Goal: Transaction & Acquisition: Purchase product/service

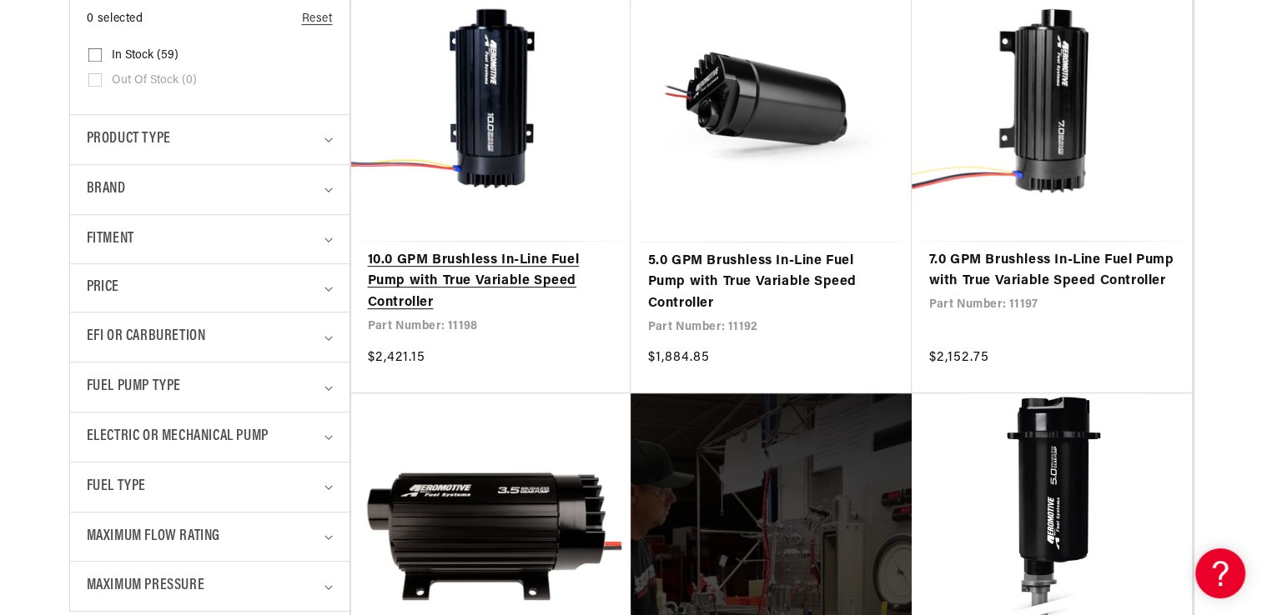
scroll to position [714, 0]
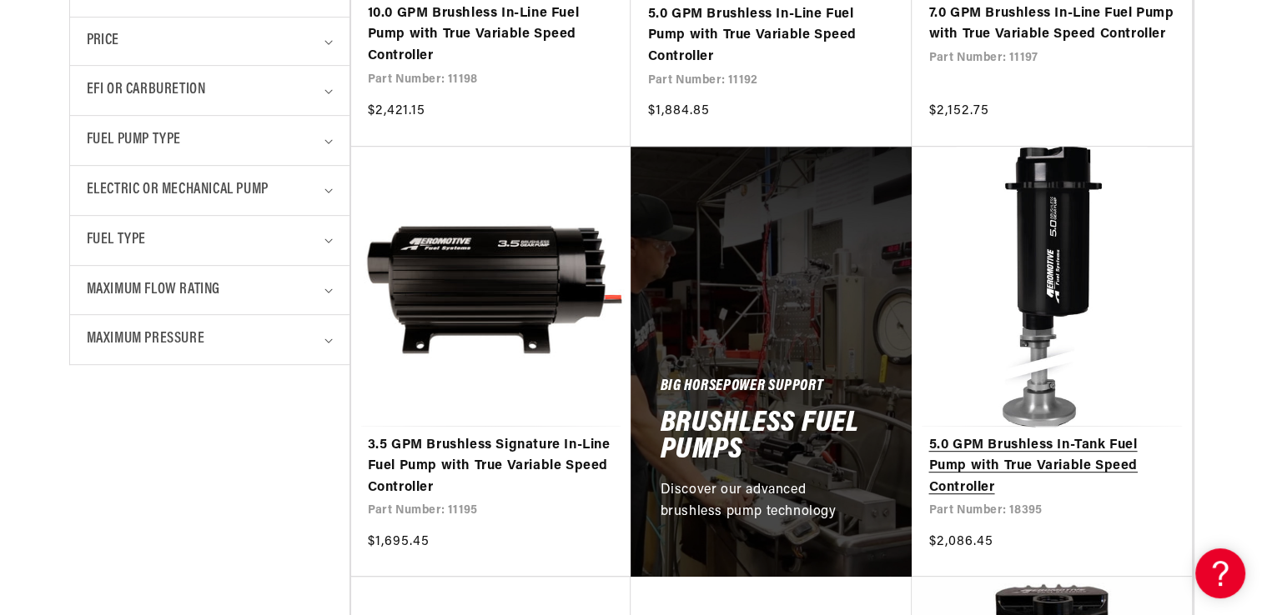
click at [1064, 461] on link "5.0 GPM Brushless In-Tank Fuel Pump with True Variable Speed Controller" at bounding box center [1051, 467] width 247 height 64
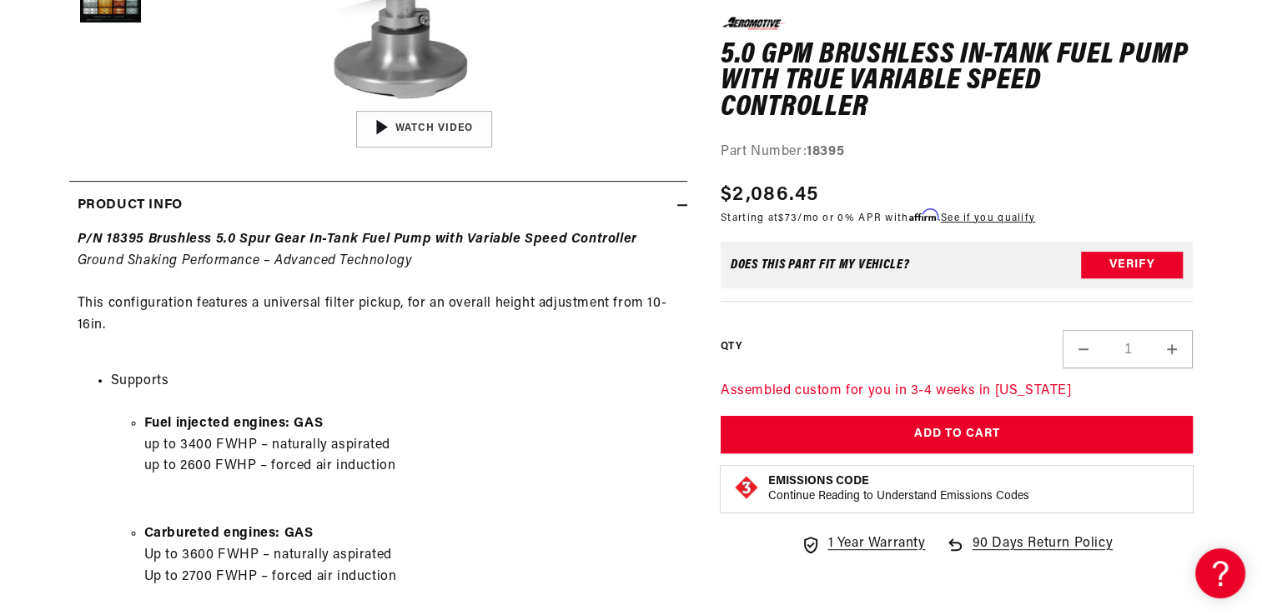
scroll to position [914, 0]
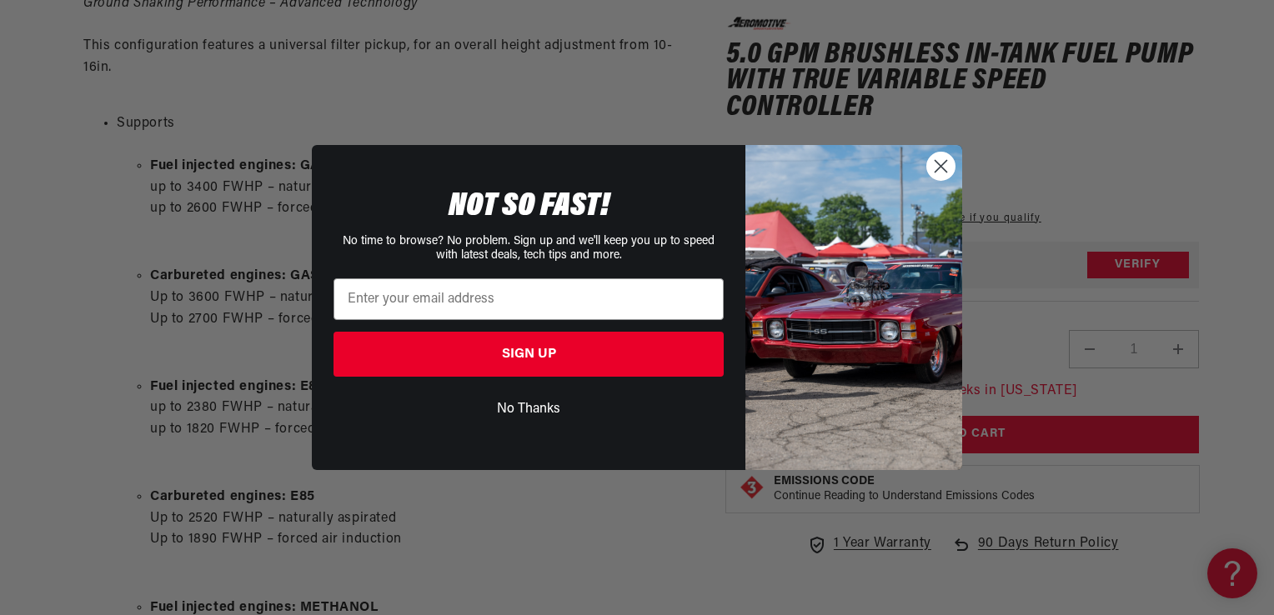
click at [944, 157] on circle "Close dialog" at bounding box center [941, 167] width 28 height 28
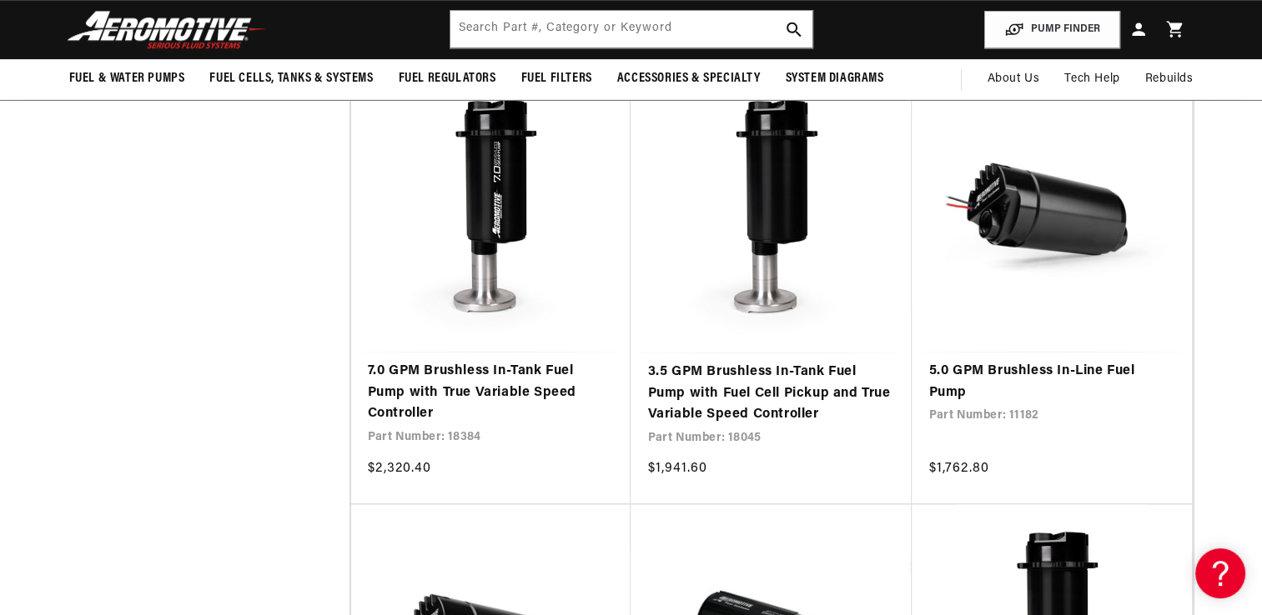
scroll to position [1644, 0]
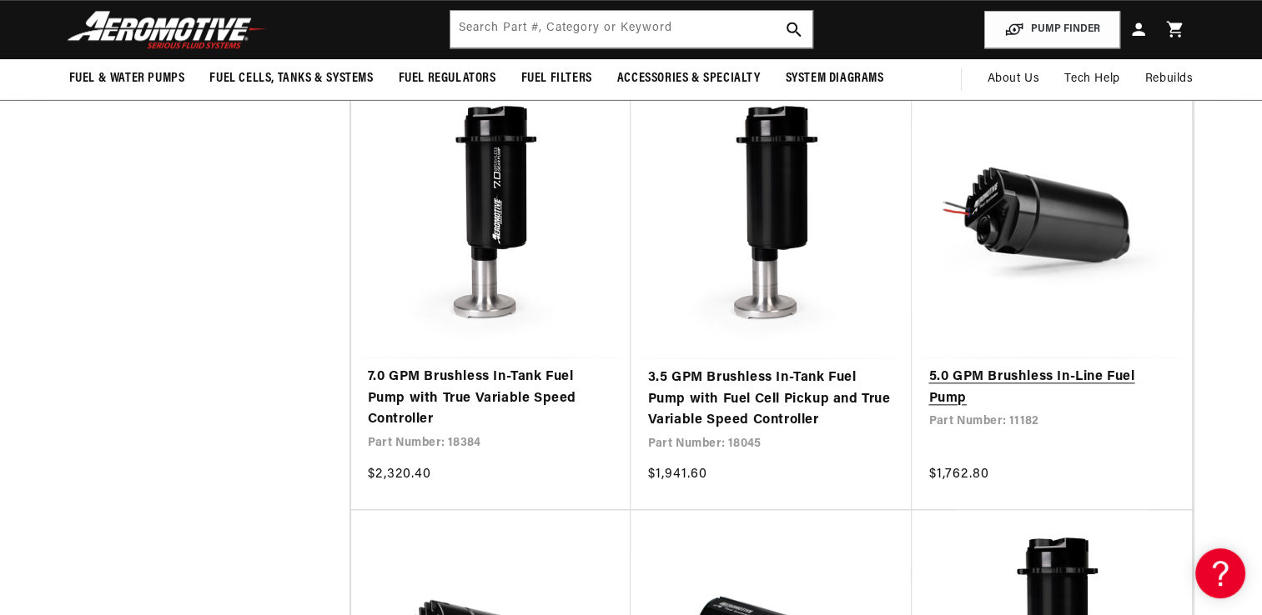
click at [976, 384] on link "5.0 GPM Brushless In-Line Fuel Pump" at bounding box center [1051, 388] width 247 height 43
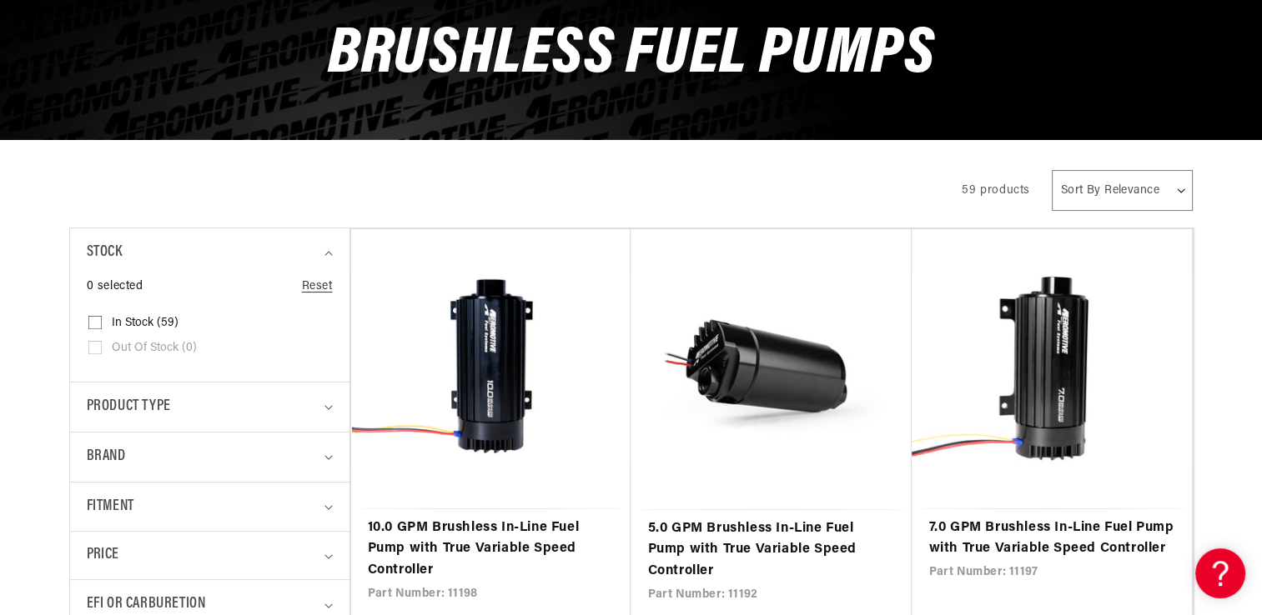
scroll to position [0, 0]
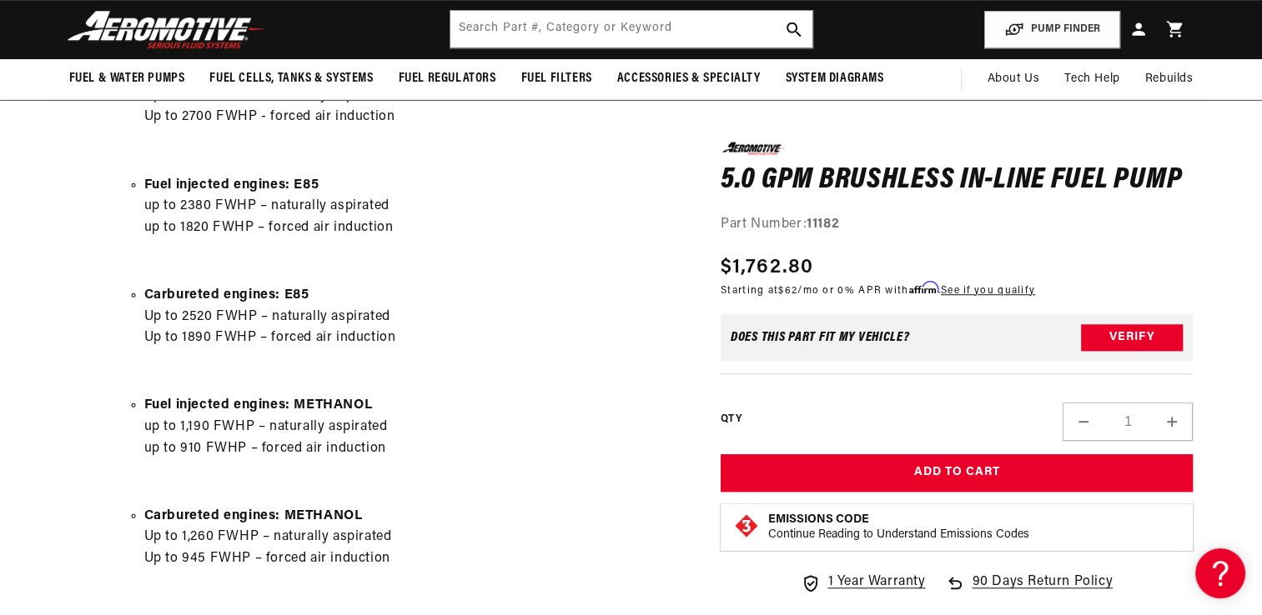
scroll to position [1072, 0]
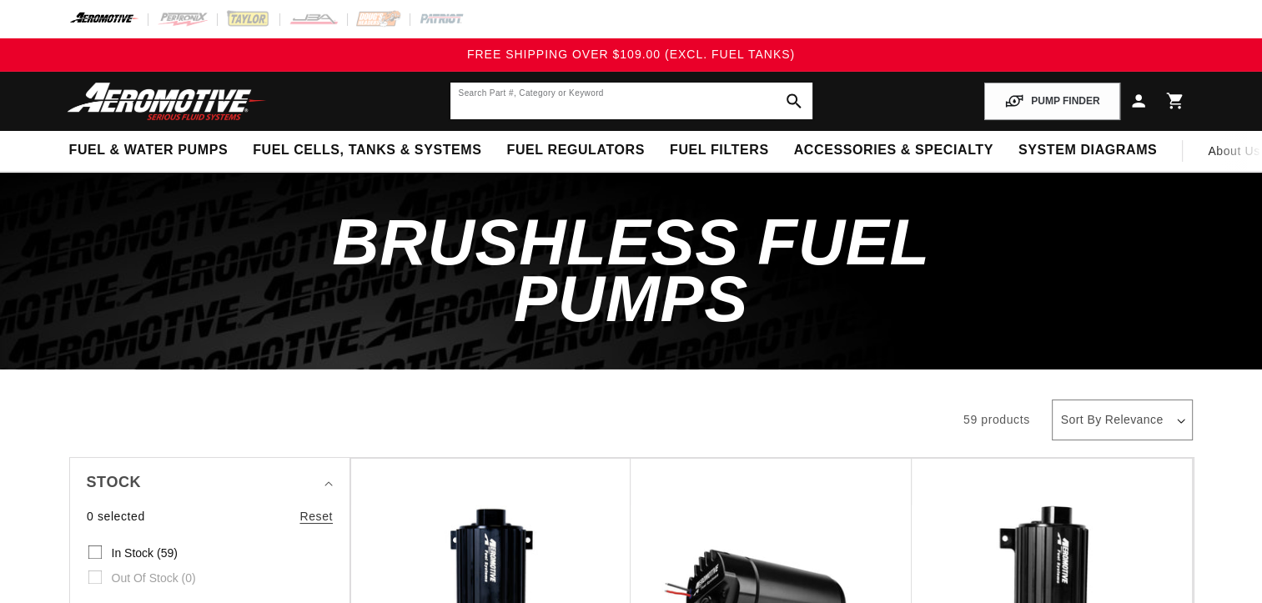
click at [710, 97] on input "text" at bounding box center [631, 101] width 362 height 37
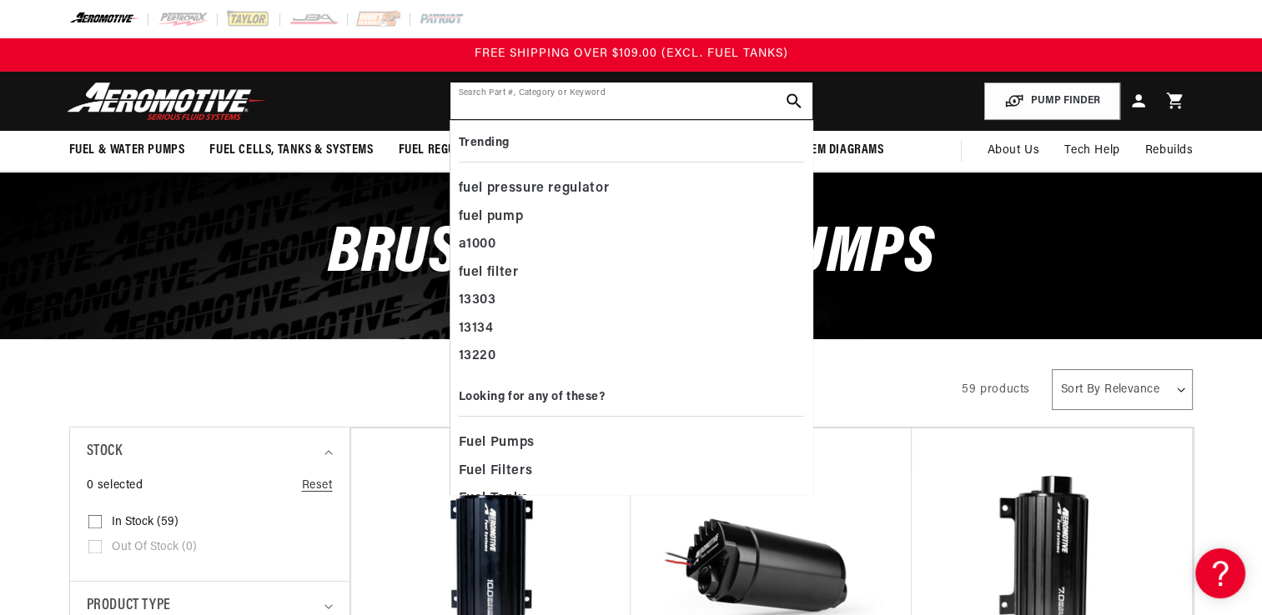
paste input "19107"
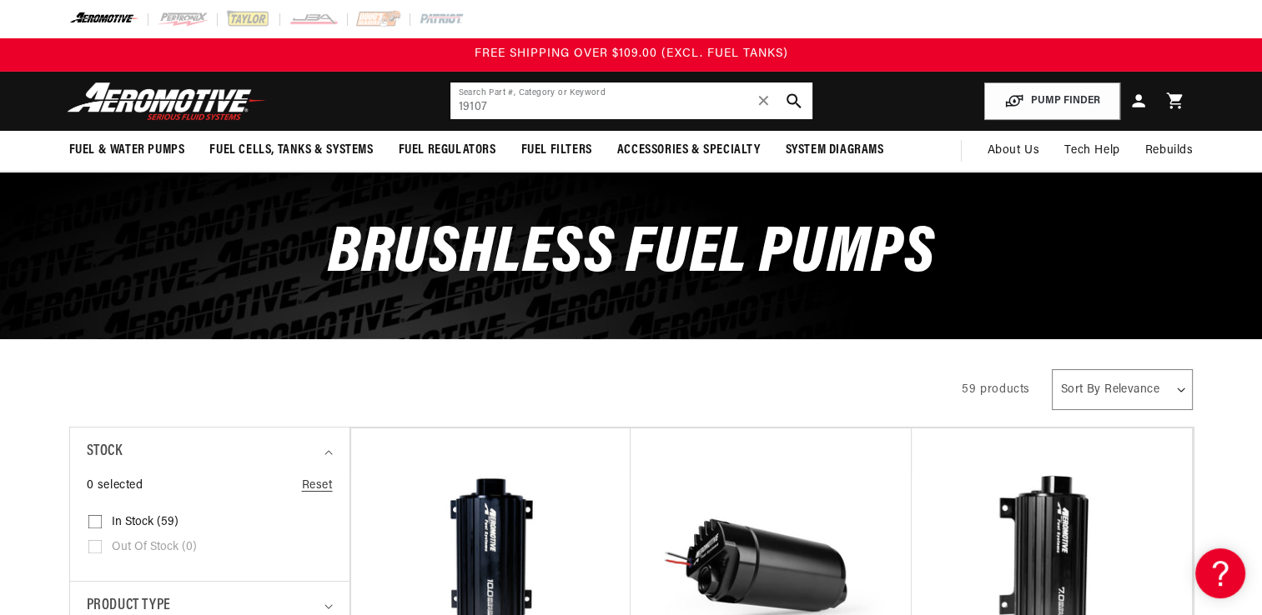
type input "19107"
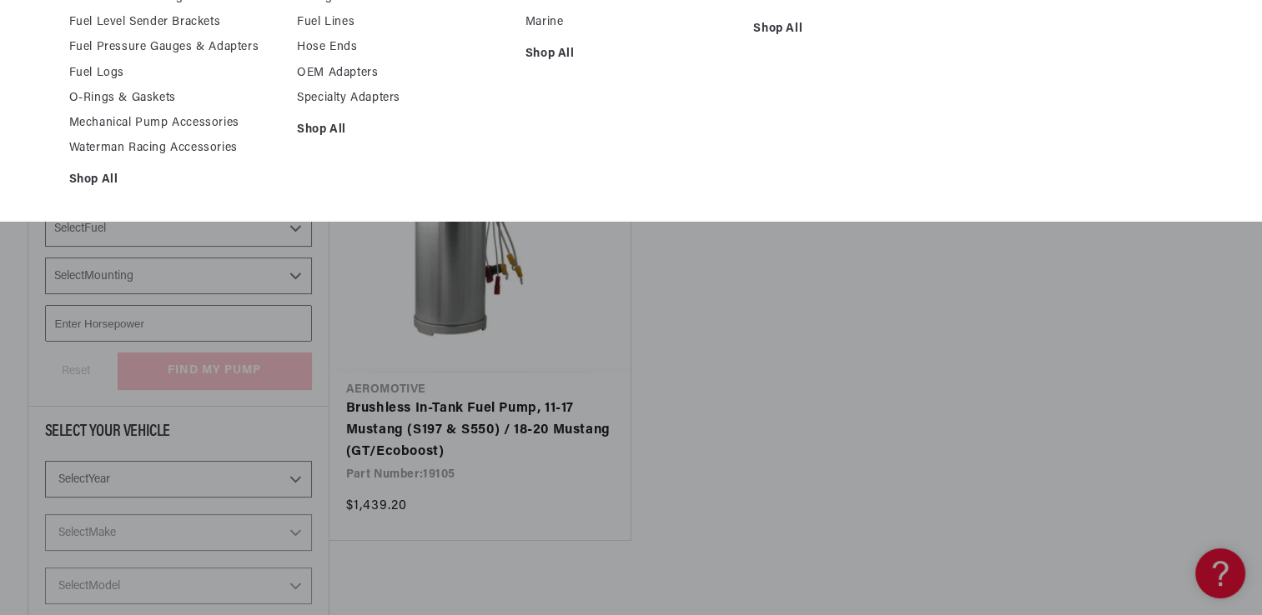
scroll to position [236, 0]
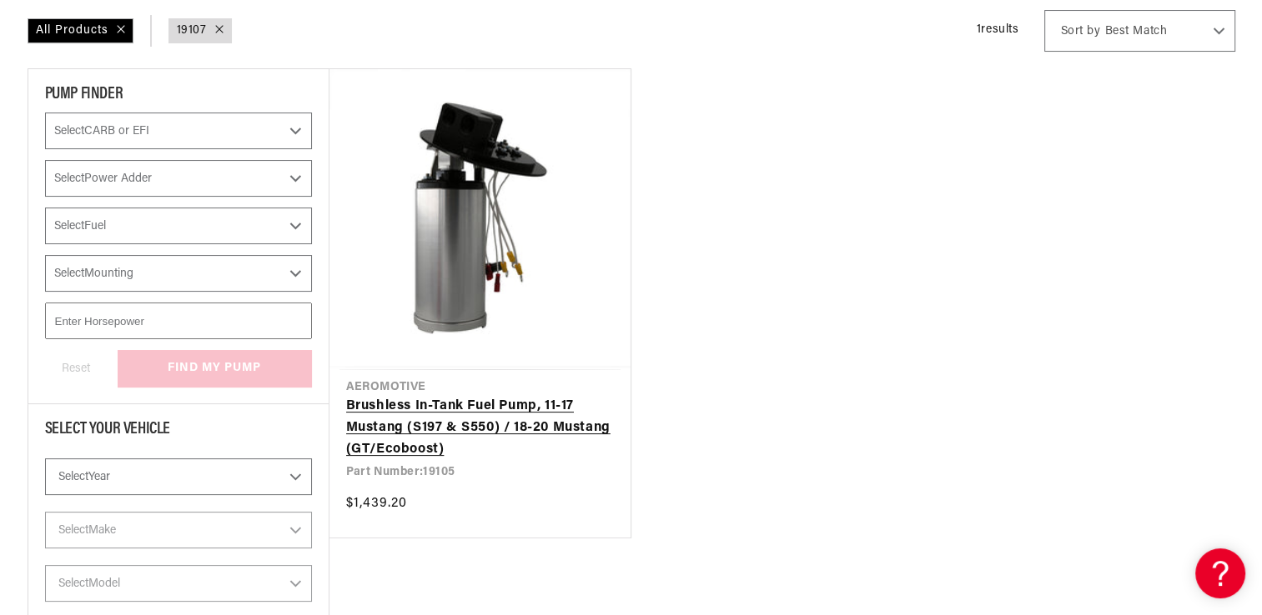
click at [490, 431] on link "Brushless In-Tank Fuel Pump, 11-17 Mustang (S197 & S550) / 18-20 Mustang (GT/Ec…" at bounding box center [480, 428] width 268 height 64
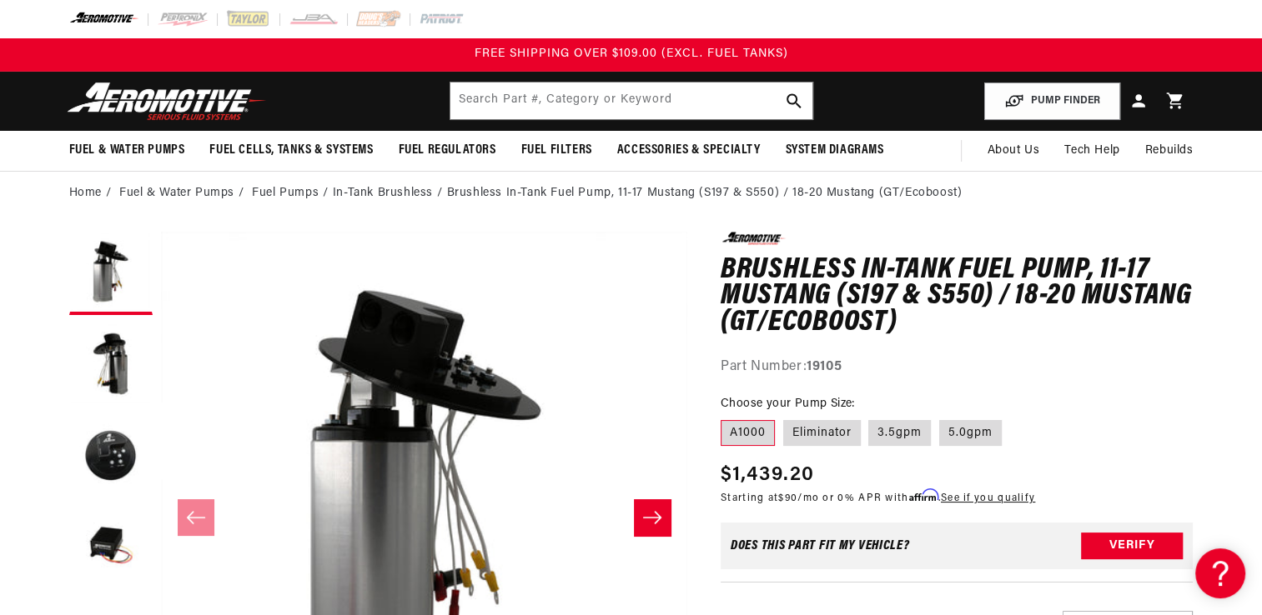
scroll to position [73, 0]
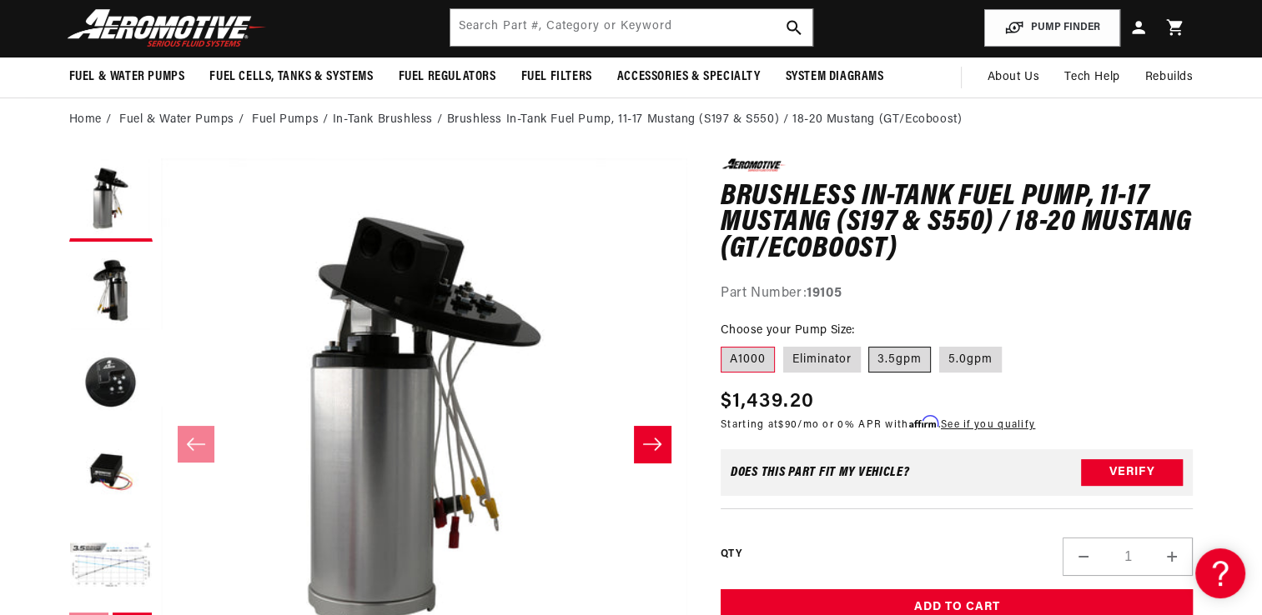
click at [908, 362] on label "3.5gpm" at bounding box center [899, 360] width 63 height 27
click at [870, 344] on input "3.5gpm" at bounding box center [869, 344] width 1 height 1
radio input "true"
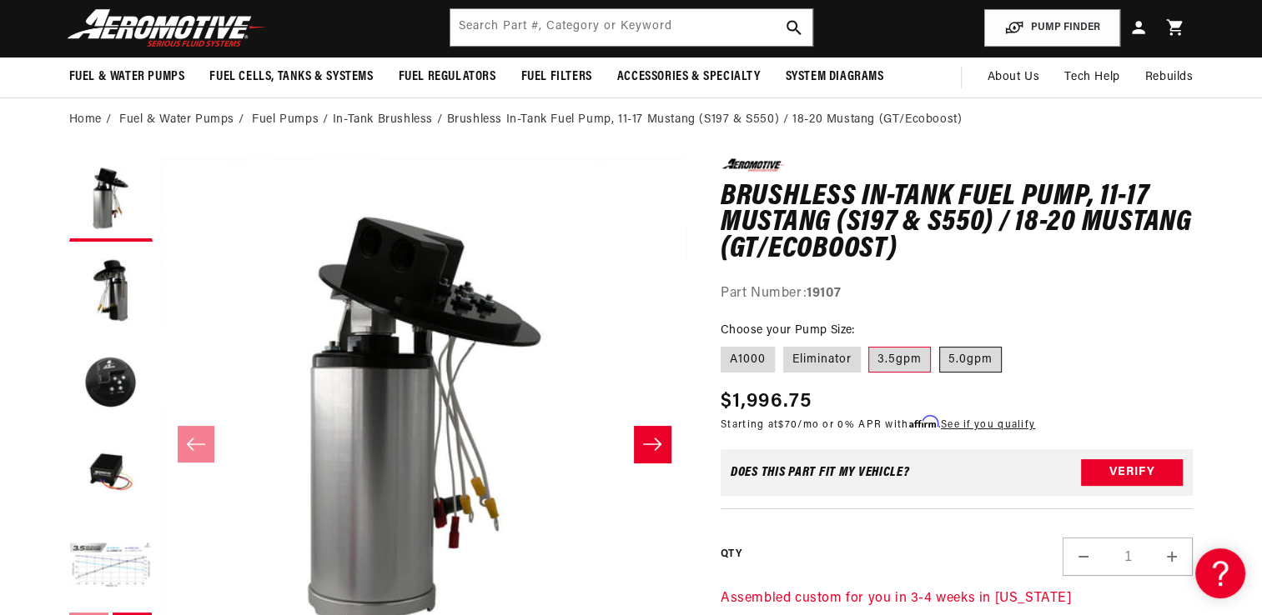
click at [967, 359] on label "5.0gpm" at bounding box center [970, 360] width 63 height 27
click at [940, 344] on input "5.0gpm" at bounding box center [939, 344] width 1 height 1
radio input "true"
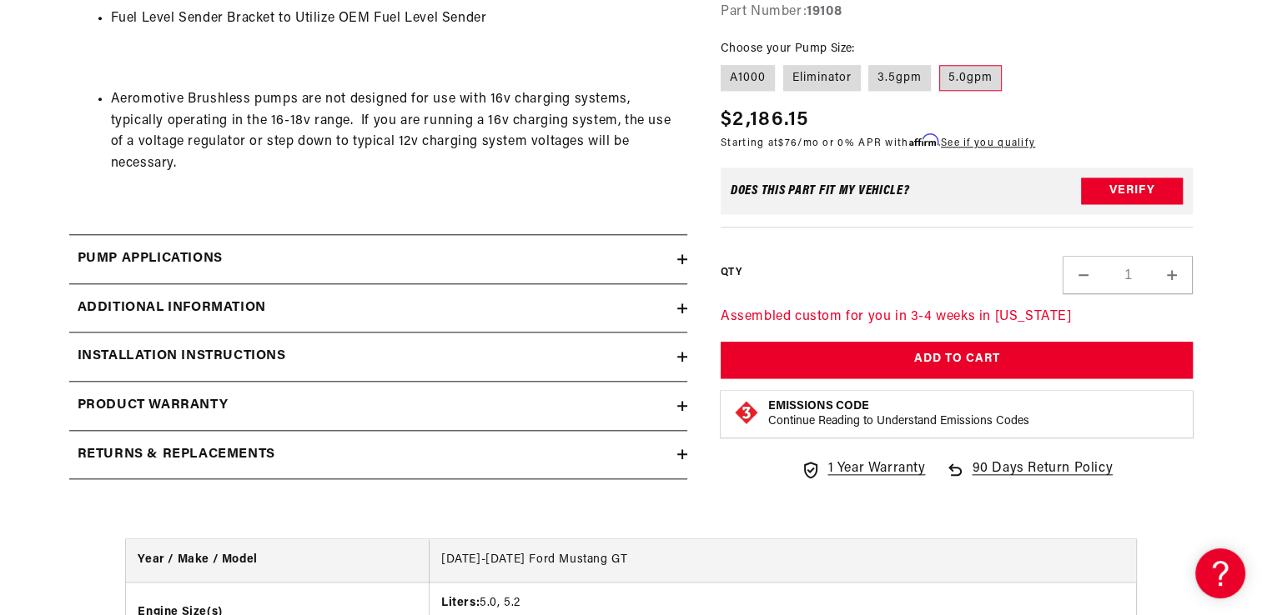
scroll to position [1695, 0]
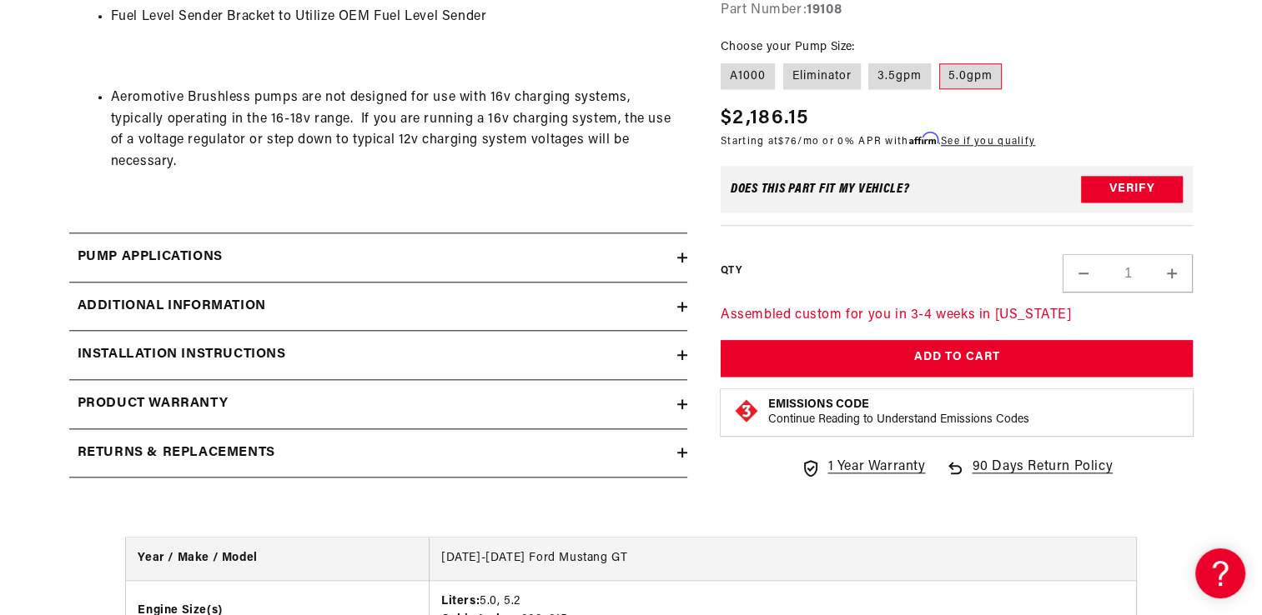
click at [417, 249] on div "Pump Applications" at bounding box center [373, 258] width 608 height 22
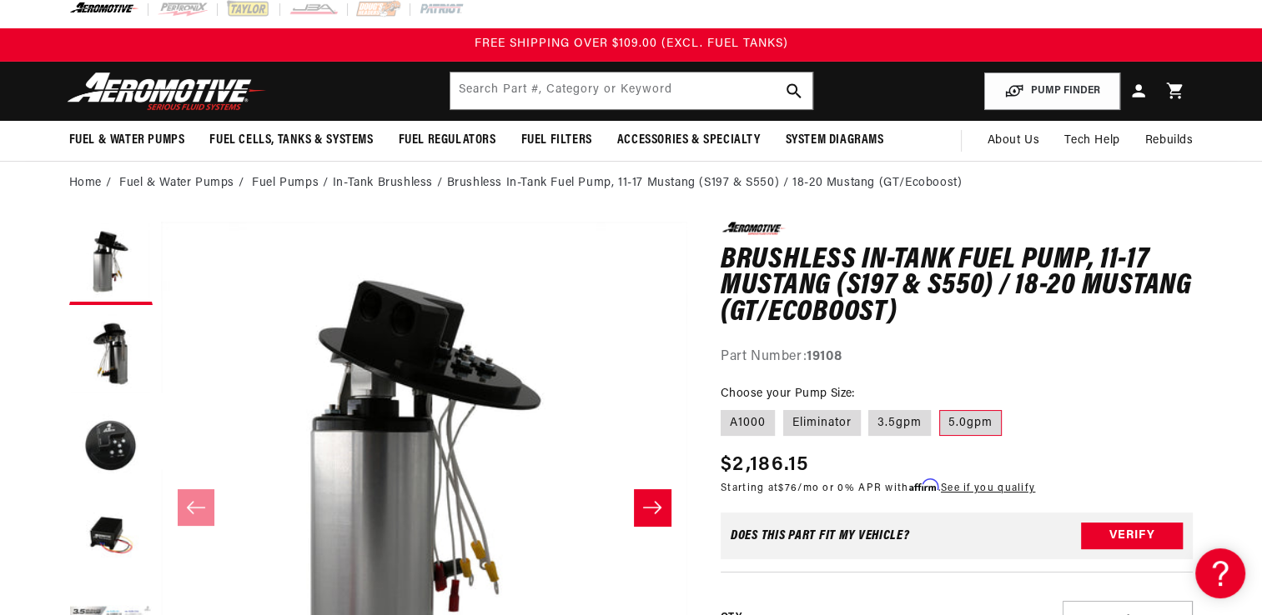
scroll to position [0, 0]
